Goal: Task Accomplishment & Management: Manage account settings

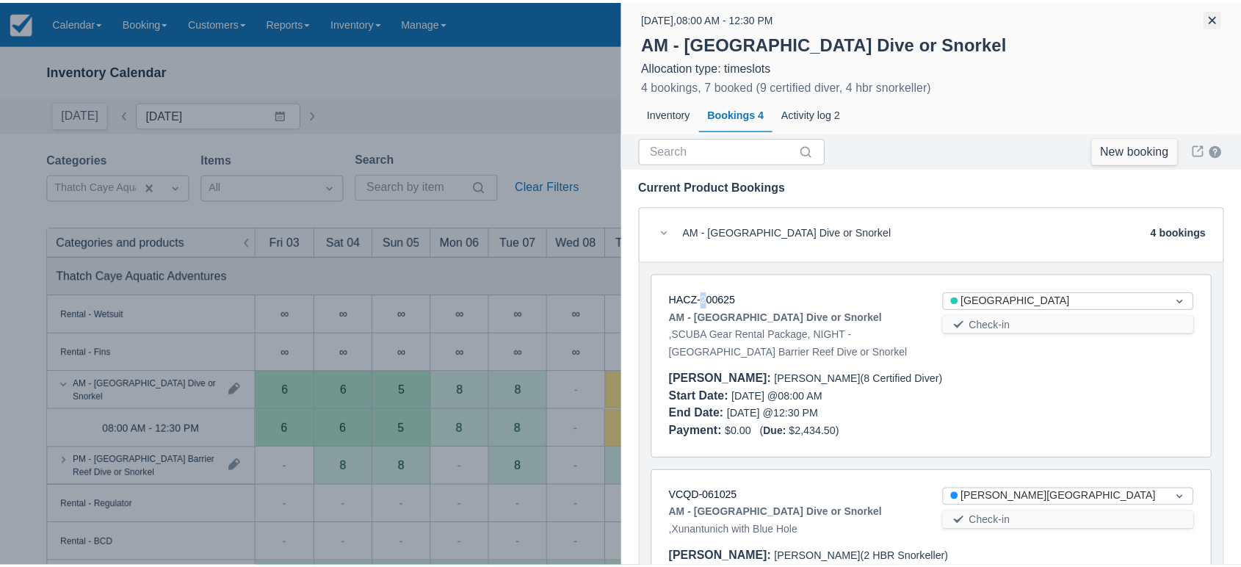
scroll to position [464, 0]
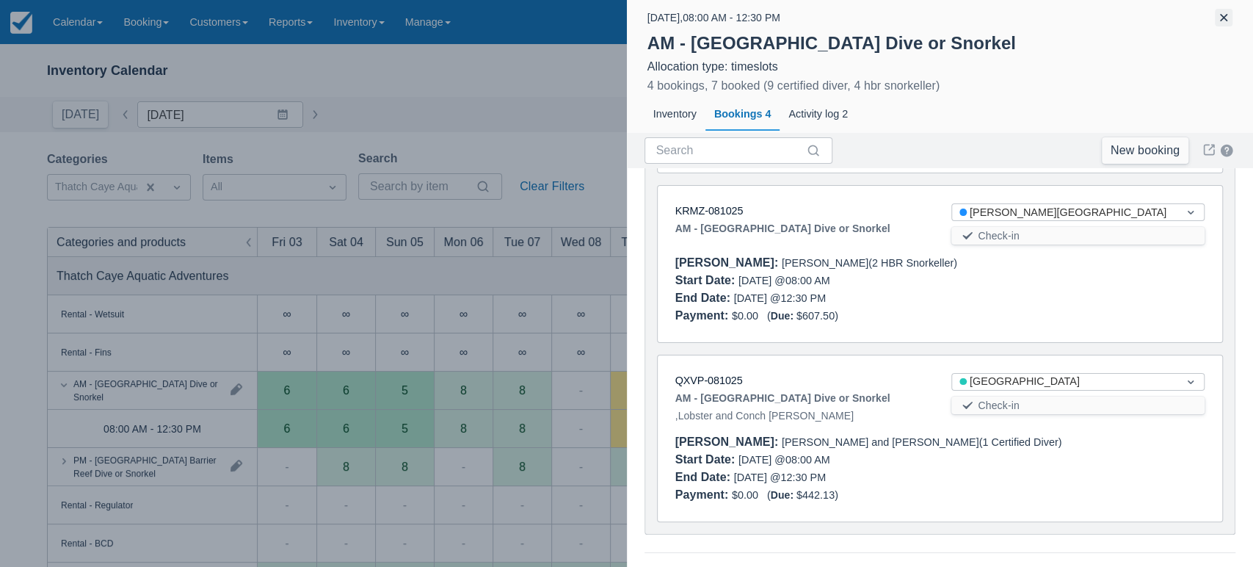
click at [1218, 22] on button "button" at bounding box center [1224, 18] width 18 height 18
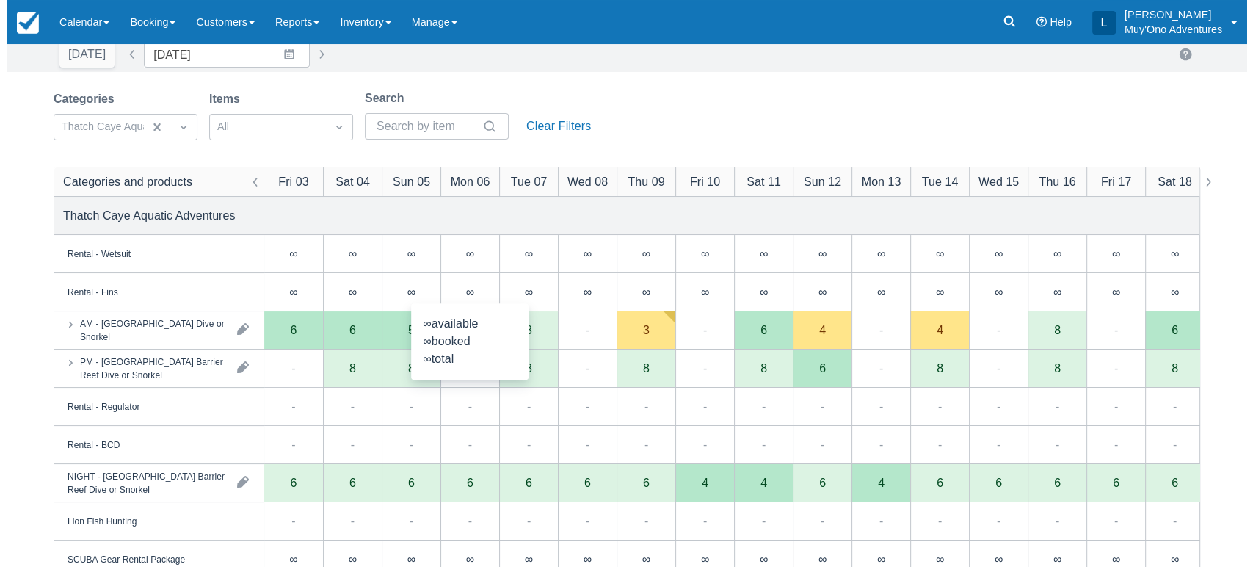
scroll to position [61, 0]
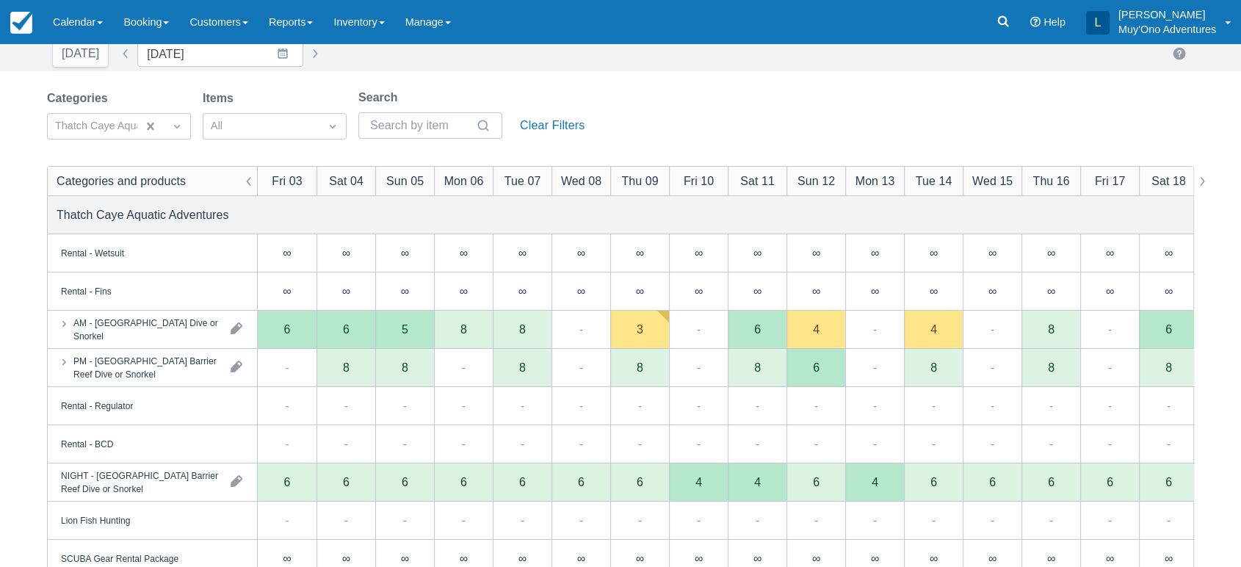
drag, startPoint x: 110, startPoint y: 326, endPoint x: 208, endPoint y: 344, distance: 99.4
click at [208, 344] on div "AM - [GEOGRAPHIC_DATA] Dive or Snorkel" at bounding box center [152, 329] width 209 height 37
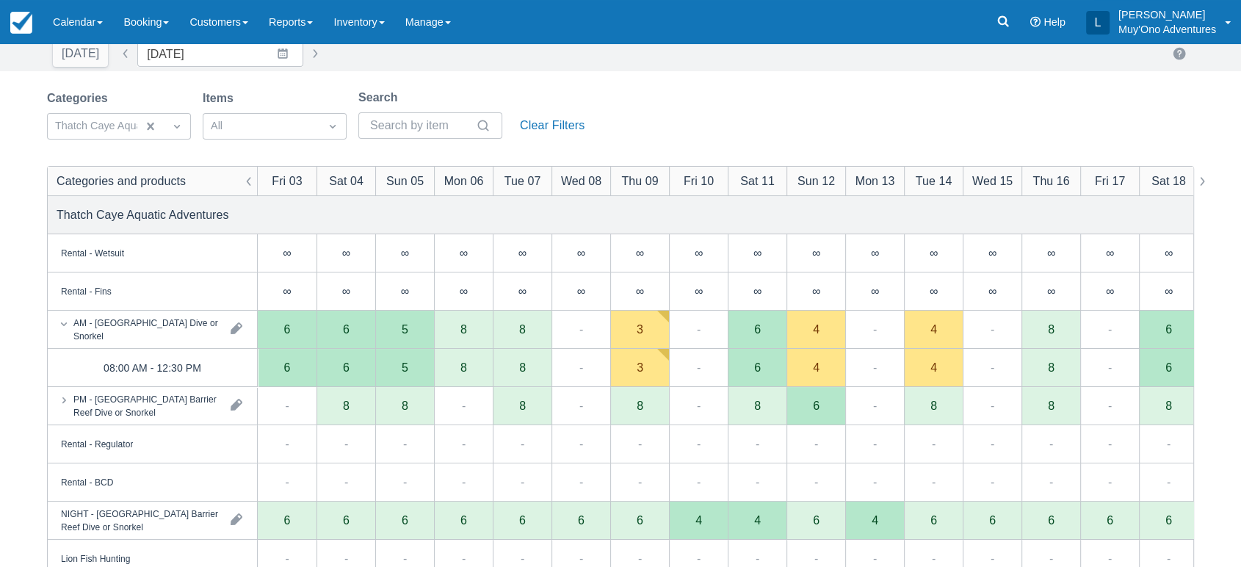
click at [208, 344] on div "AM - [GEOGRAPHIC_DATA] Dive or Snorkel" at bounding box center [152, 329] width 209 height 37
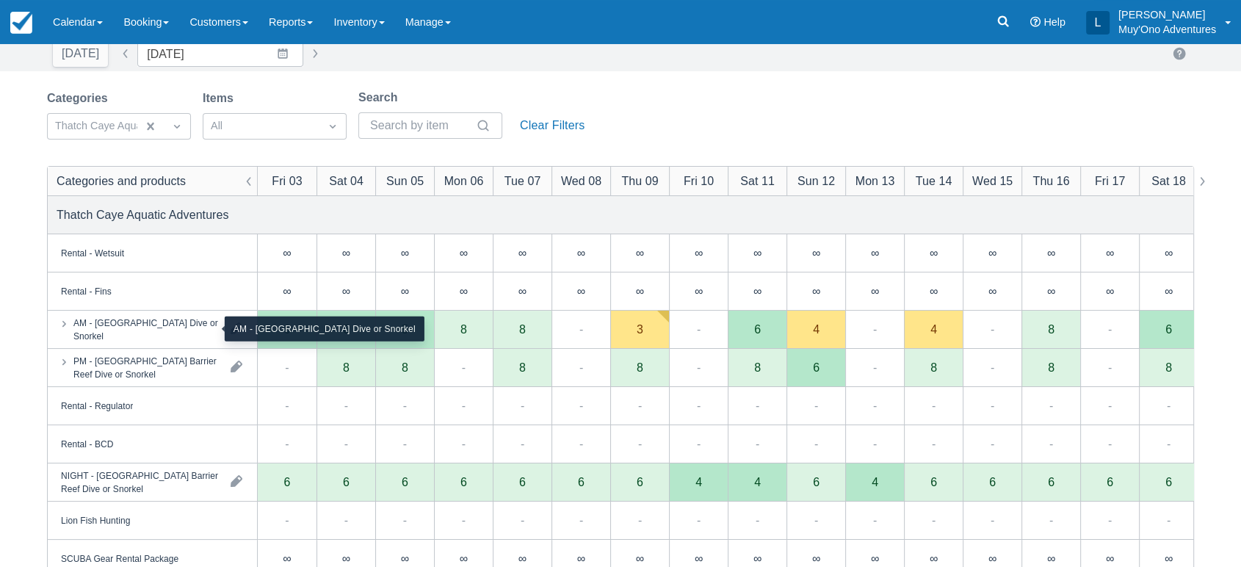
click at [160, 327] on div "AM - [GEOGRAPHIC_DATA] Dive or Snorkel" at bounding box center [145, 329] width 145 height 26
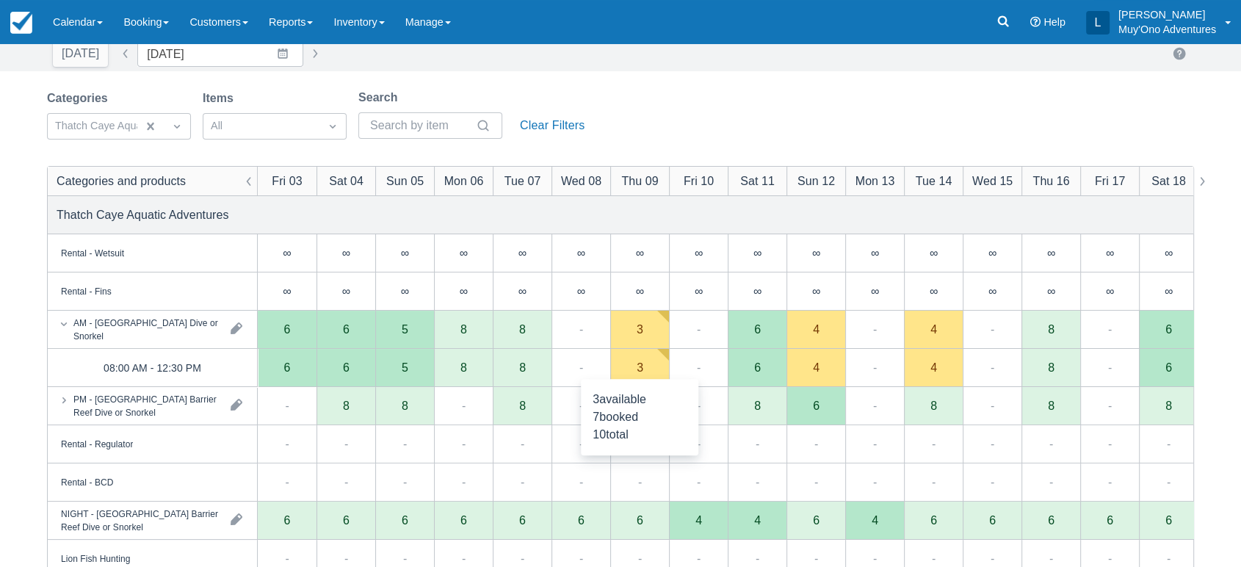
click at [633, 369] on div "3" at bounding box center [639, 368] width 59 height 38
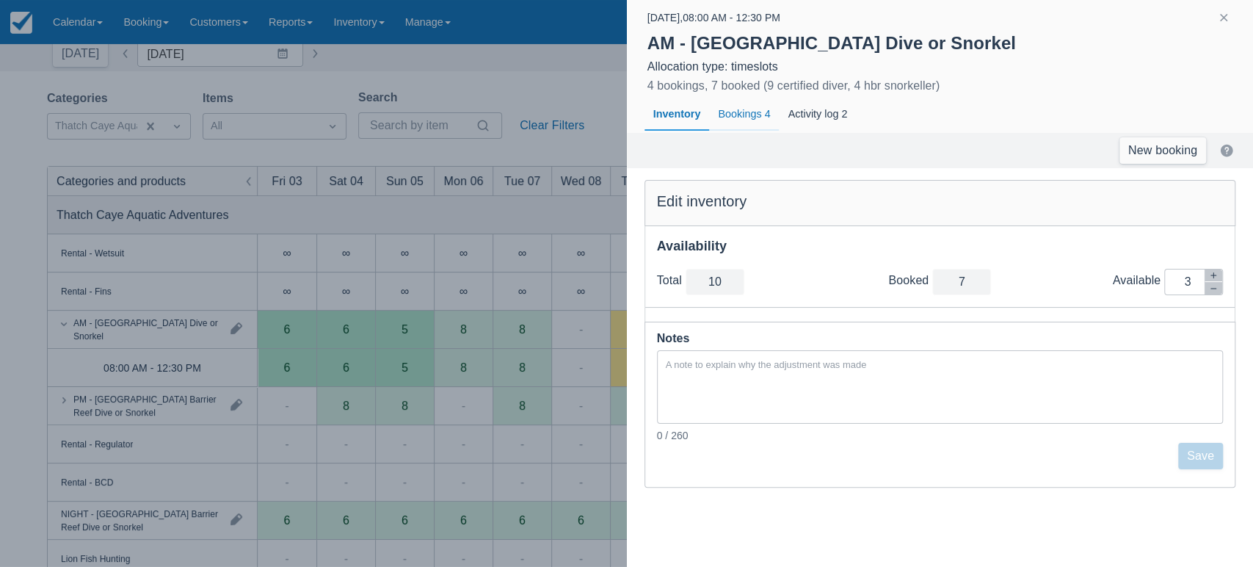
click at [761, 115] on div "Bookings 4" at bounding box center [744, 115] width 70 height 34
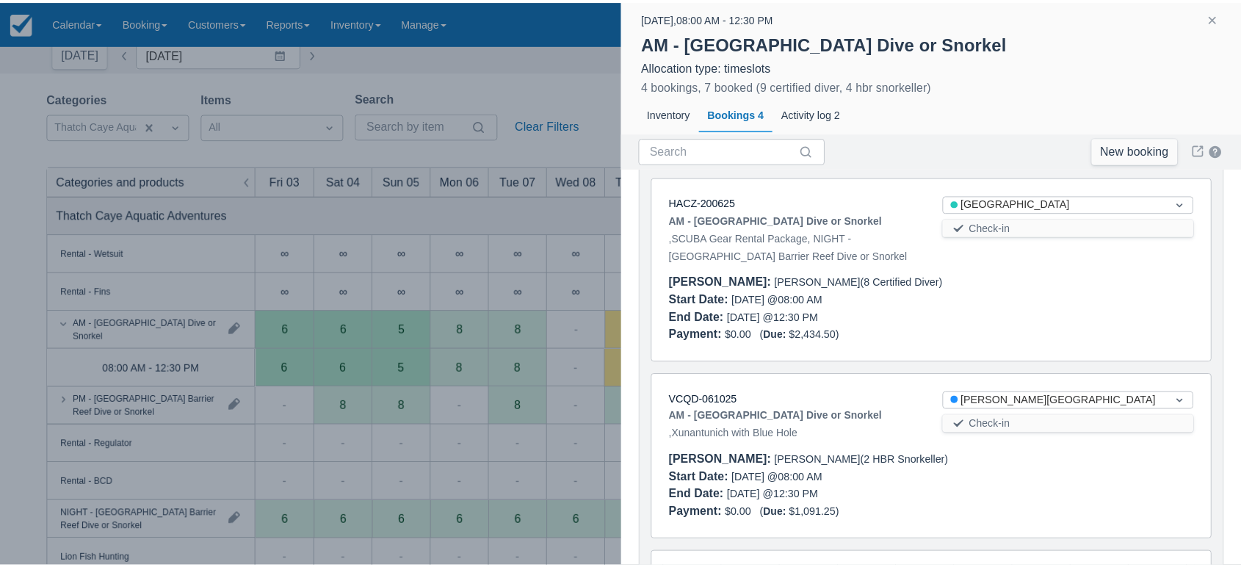
scroll to position [0, 0]
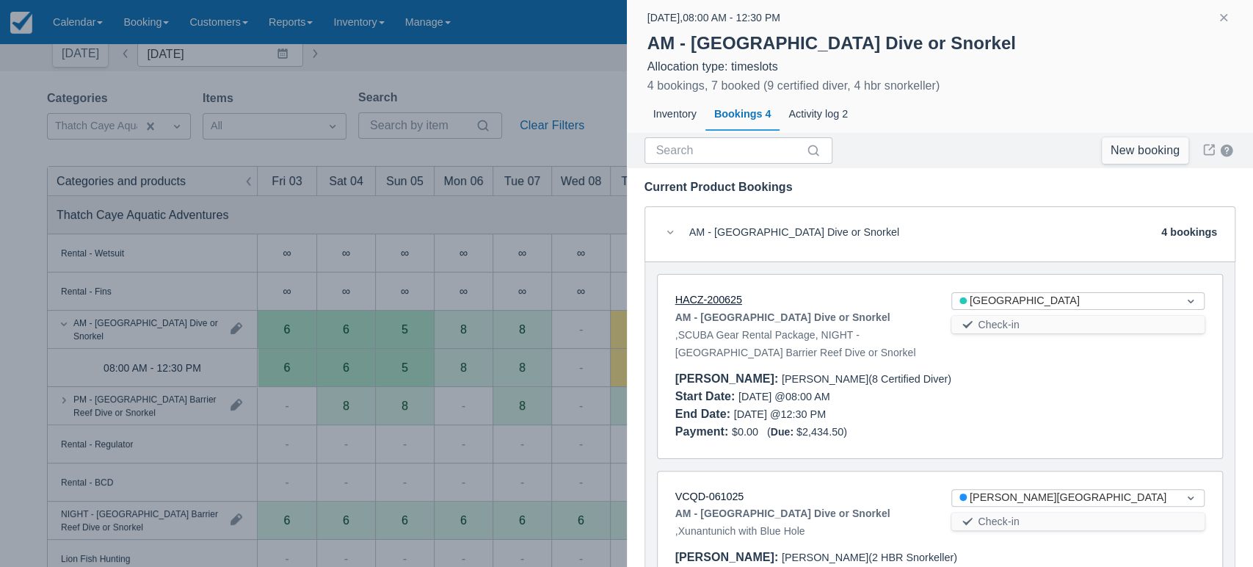
click at [716, 303] on link "HACZ-200625" at bounding box center [708, 300] width 67 height 12
click at [1223, 18] on button "button" at bounding box center [1224, 18] width 18 height 18
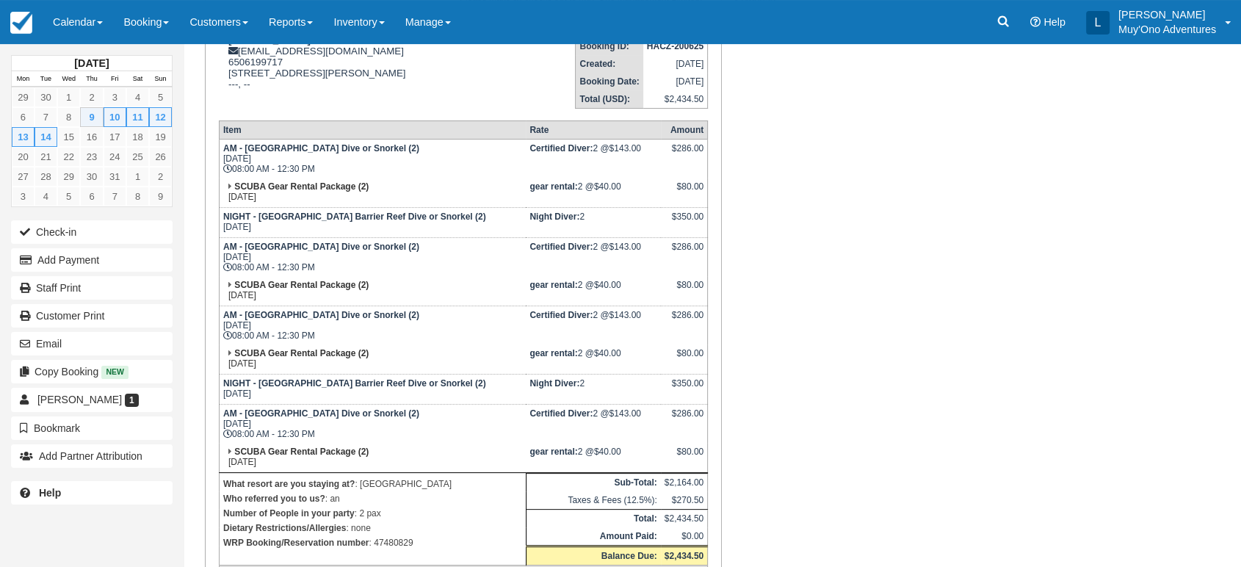
scroll to position [227, 0]
